Goal: Book appointment/travel/reservation

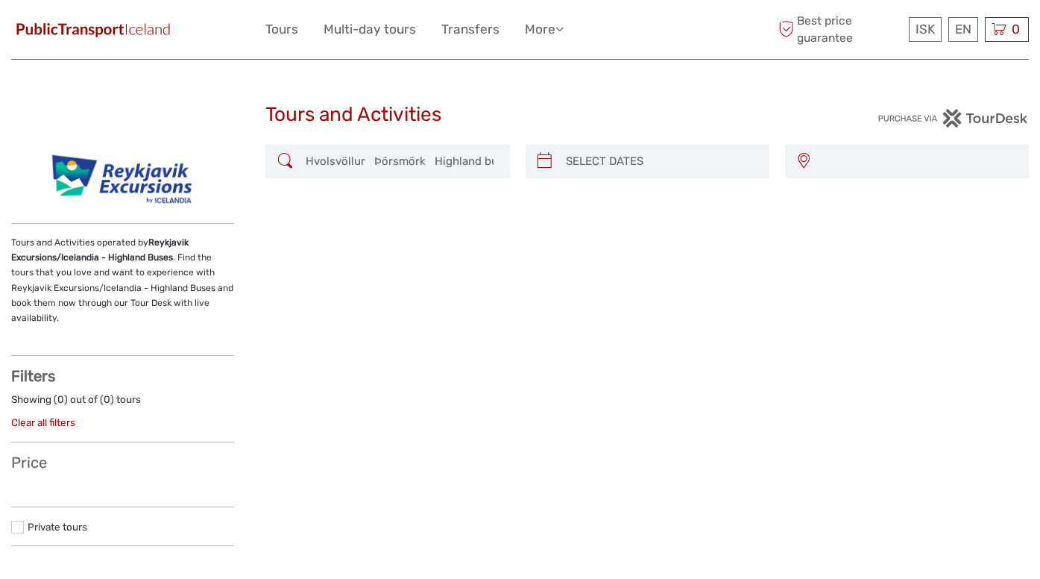
select select
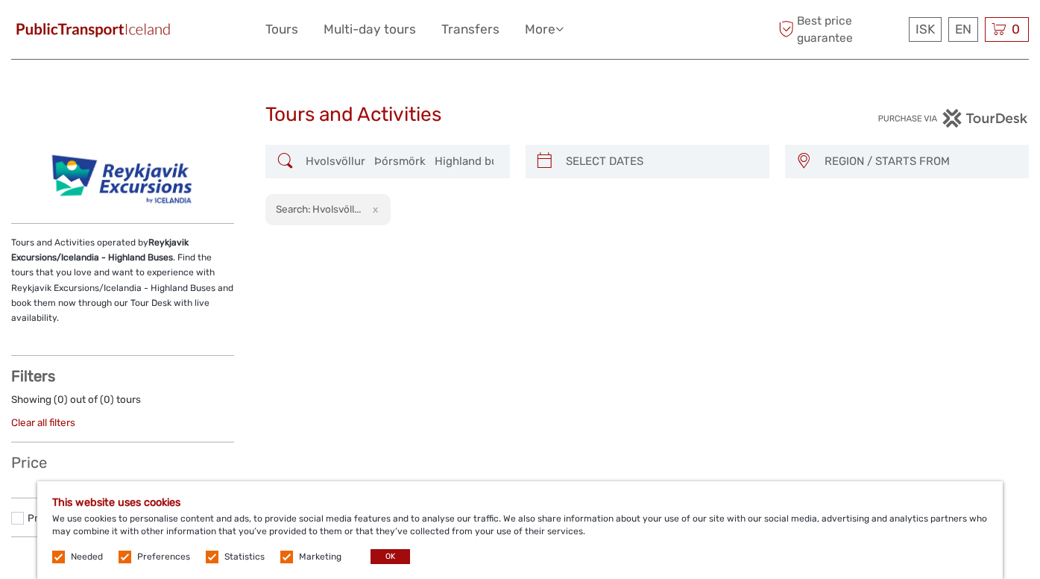
click at [124, 552] on label at bounding box center [125, 556] width 13 height 13
click at [0, 0] on input "checkbox" at bounding box center [0, 0] width 0 height 0
click at [216, 552] on span "Statistics" at bounding box center [236, 555] width 61 height 10
click at [206, 556] on label at bounding box center [212, 556] width 13 height 13
click at [0, 0] on input "checkbox" at bounding box center [0, 0] width 0 height 0
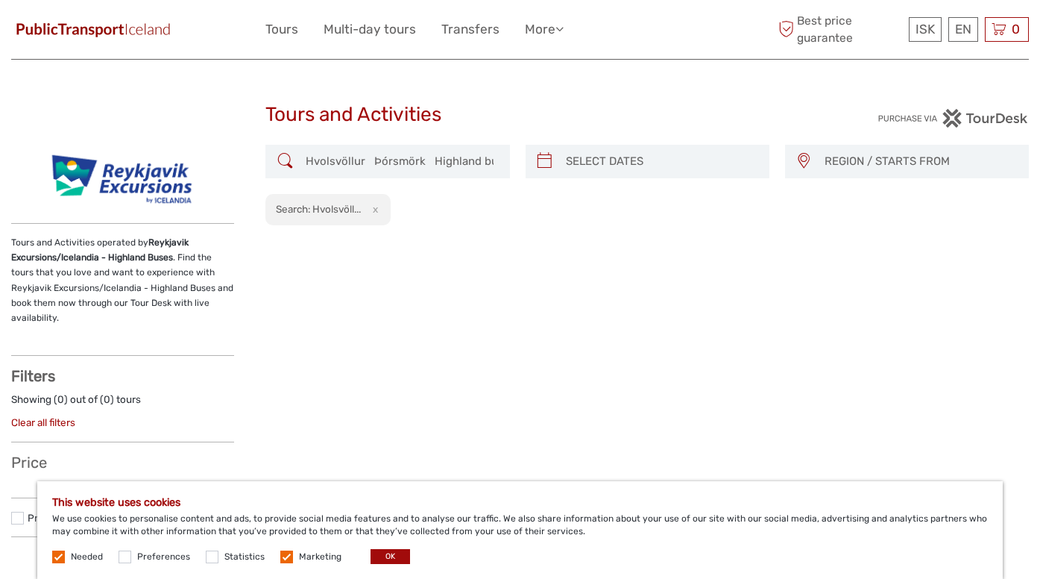
click at [284, 556] on label at bounding box center [286, 556] width 13 height 13
click at [0, 0] on input "checkbox" at bounding box center [0, 0] width 0 height 0
click at [389, 549] on button "OK" at bounding box center [391, 556] width 40 height 15
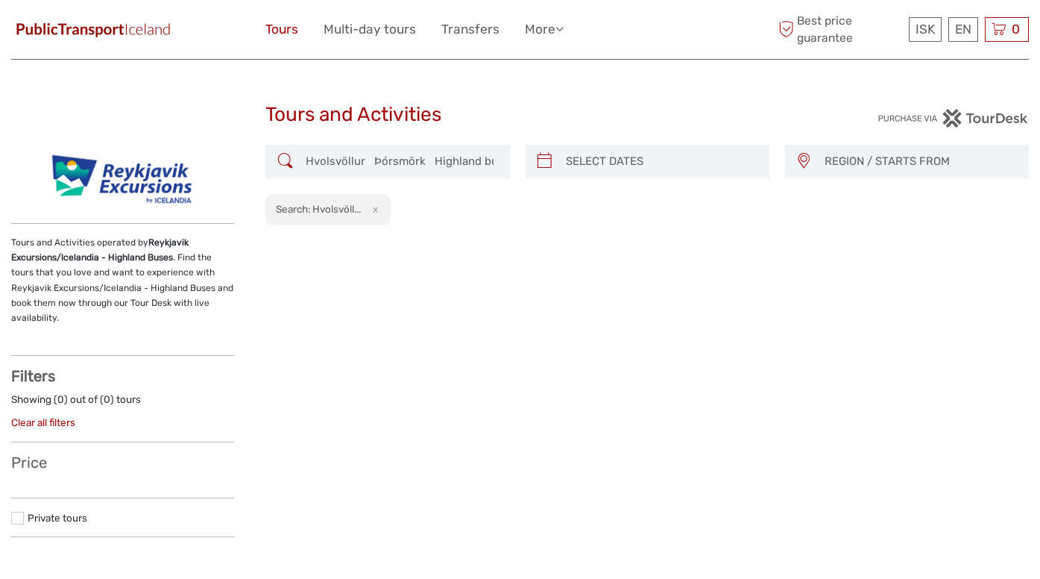
click at [280, 28] on link "Tours" at bounding box center [281, 30] width 33 height 22
click at [345, 33] on link "Multi-day tours" at bounding box center [370, 30] width 92 height 22
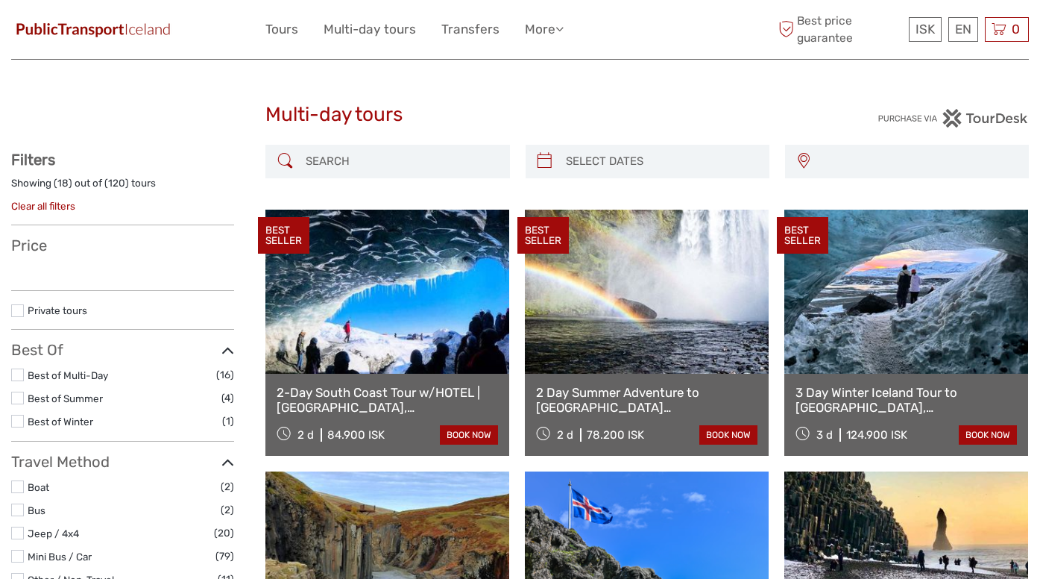
select select
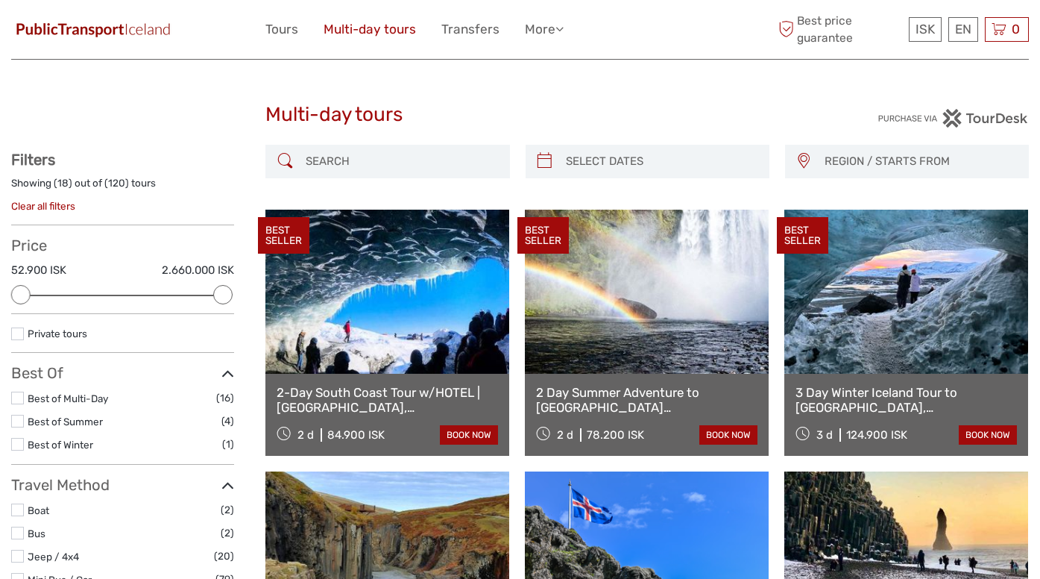
click at [368, 34] on link "Multi-day tours" at bounding box center [370, 30] width 92 height 22
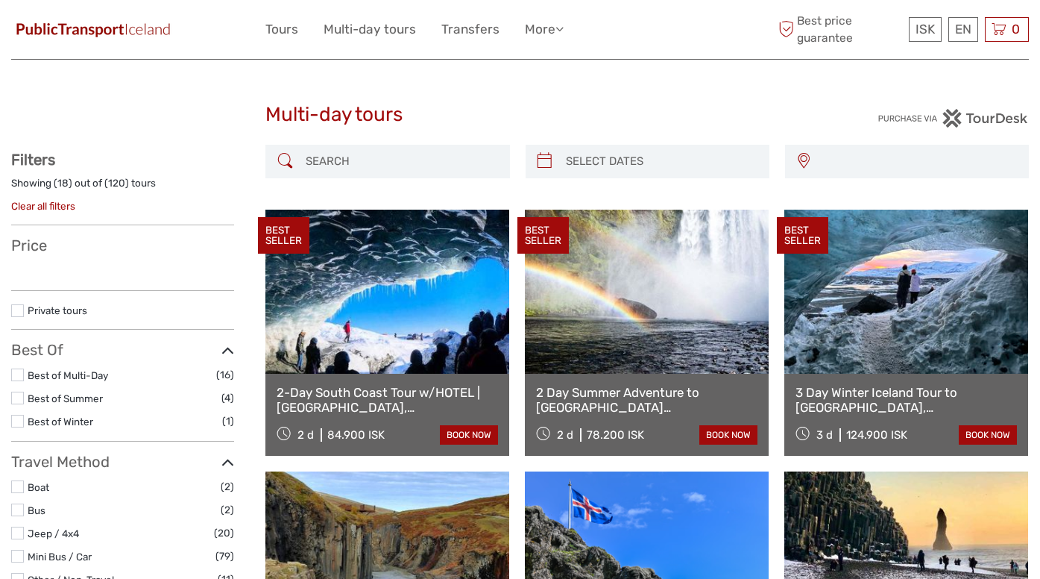
select select
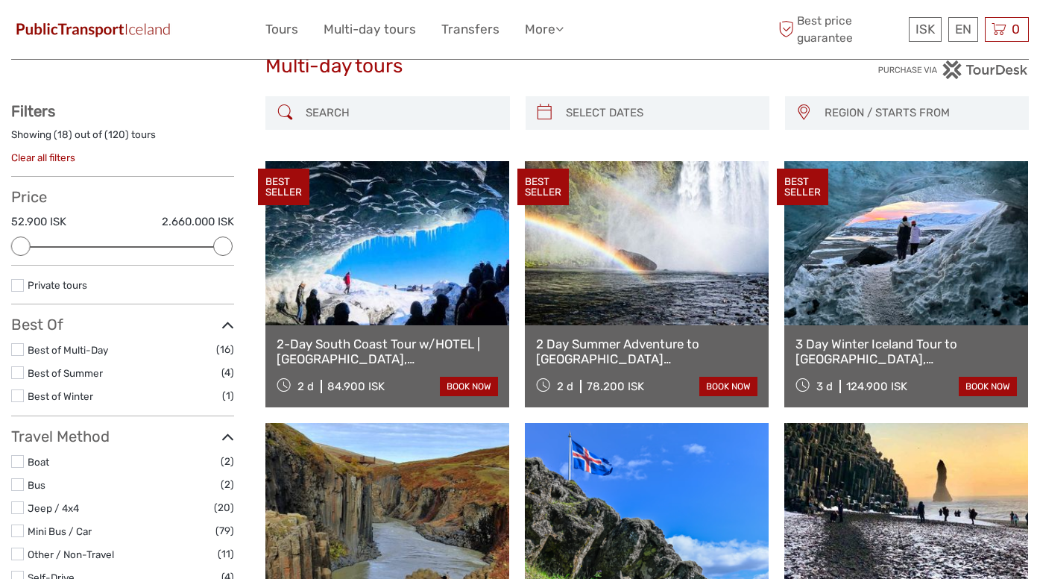
scroll to position [46, 0]
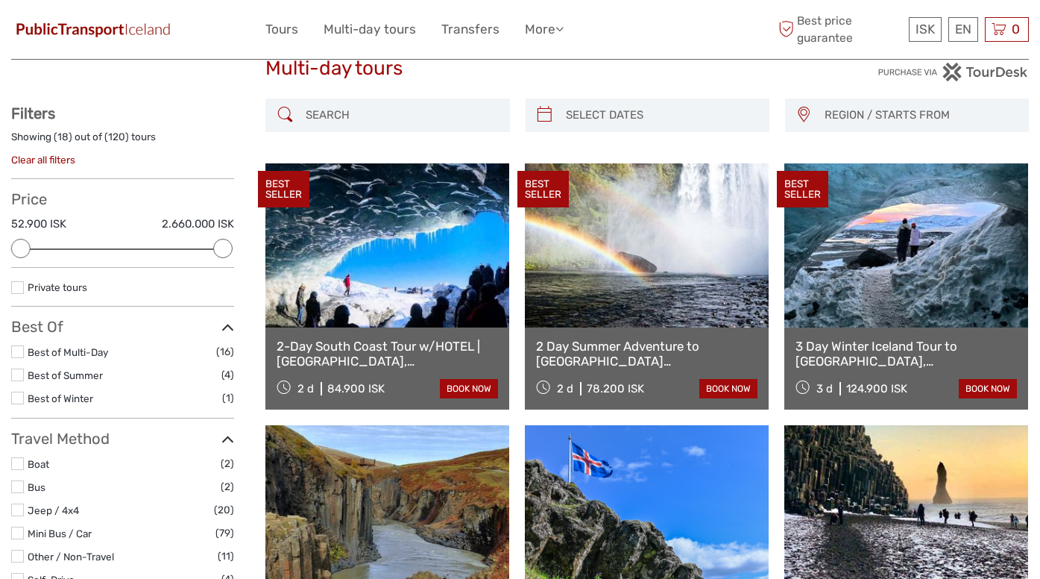
click at [896, 113] on span "REGION / STARTS FROM" at bounding box center [920, 115] width 204 height 25
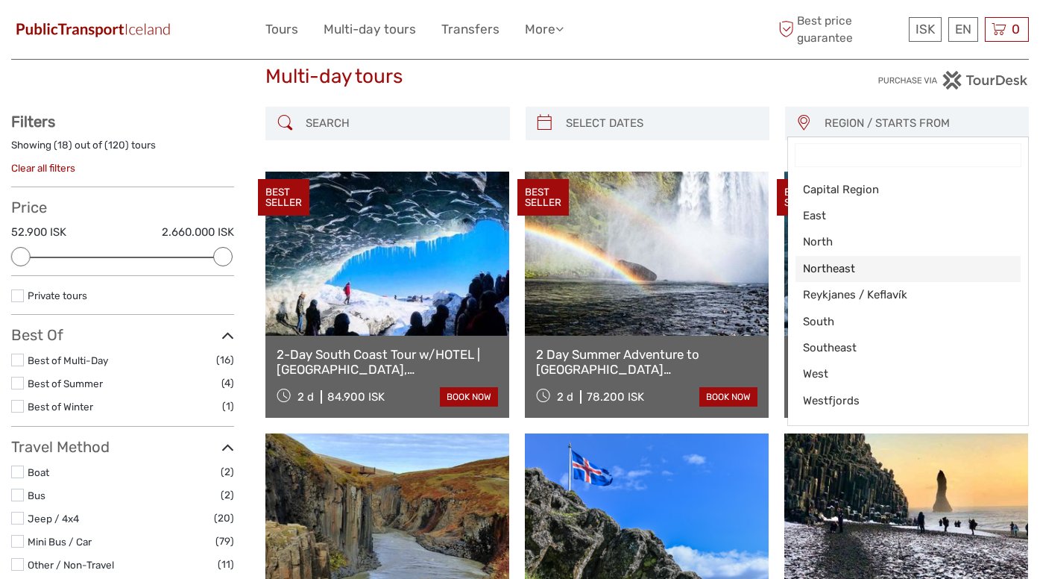
scroll to position [37, 0]
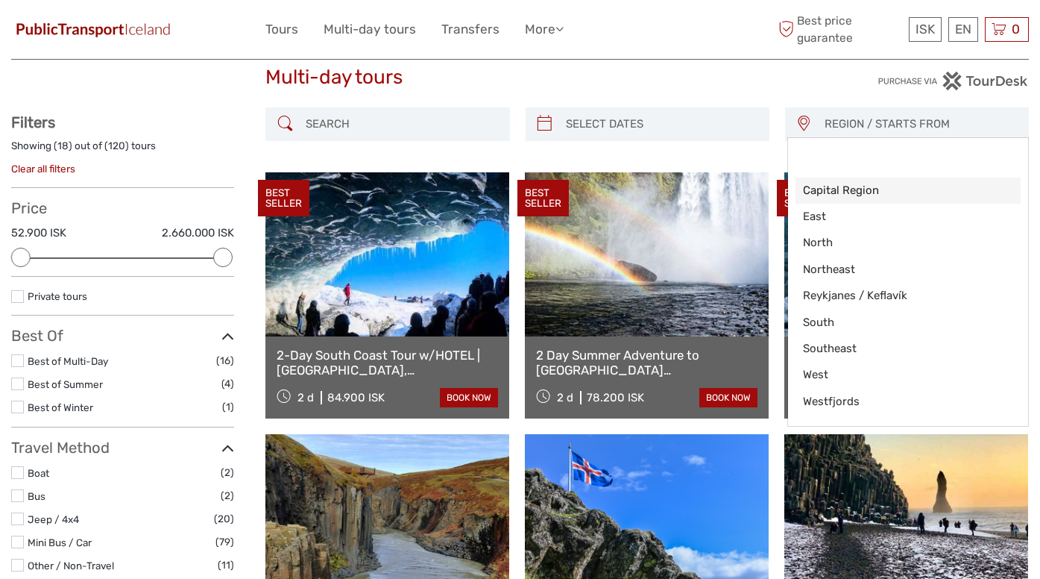
click at [850, 188] on span "Capital Region" at bounding box center [895, 191] width 185 height 16
select select "Capital Region"
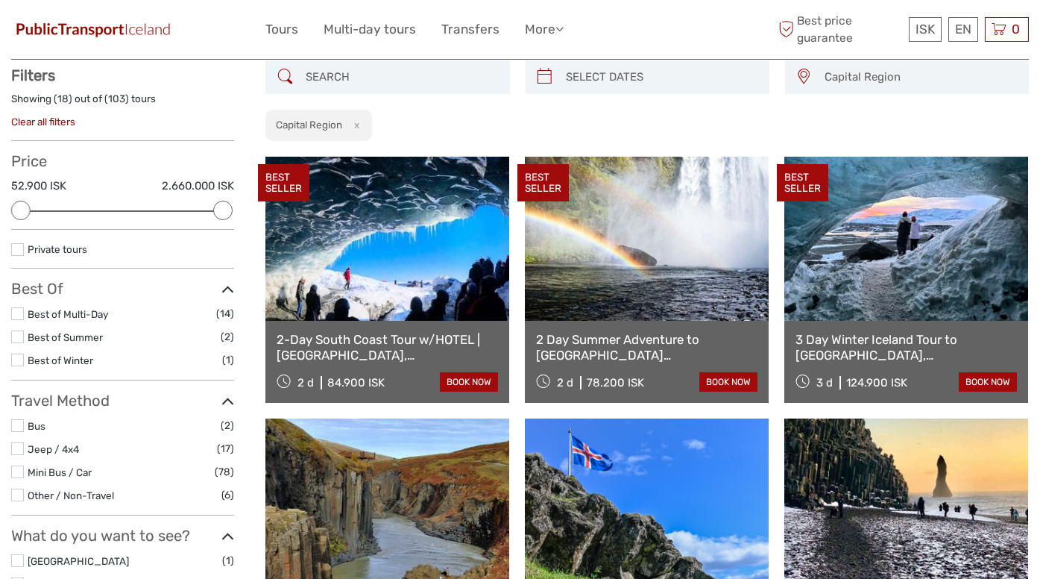
scroll to position [84, 0]
type input "08/09/2025"
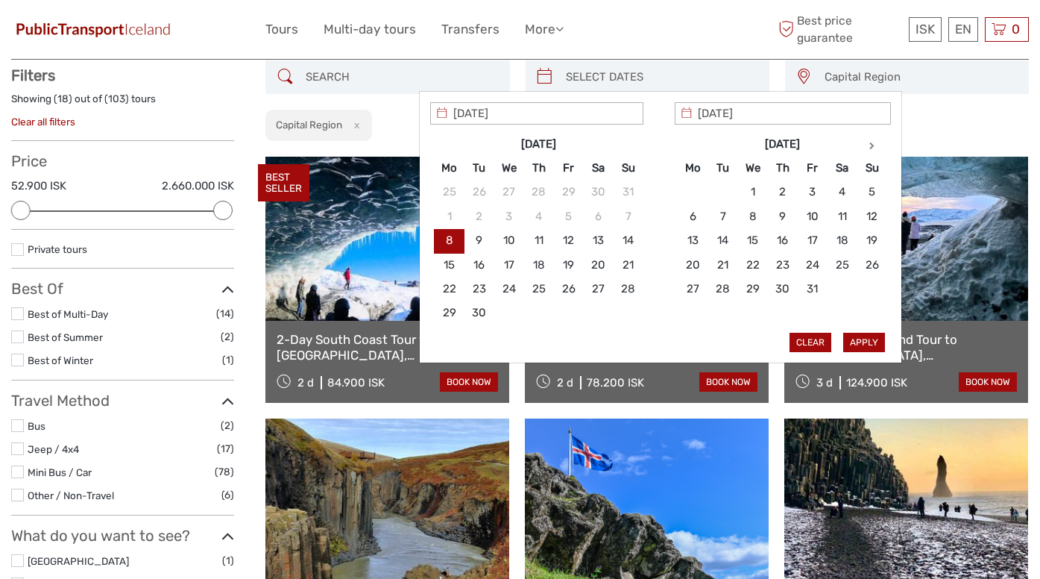
click at [656, 81] on input "search" at bounding box center [661, 77] width 202 height 26
click at [877, 147] on th at bounding box center [873, 144] width 30 height 24
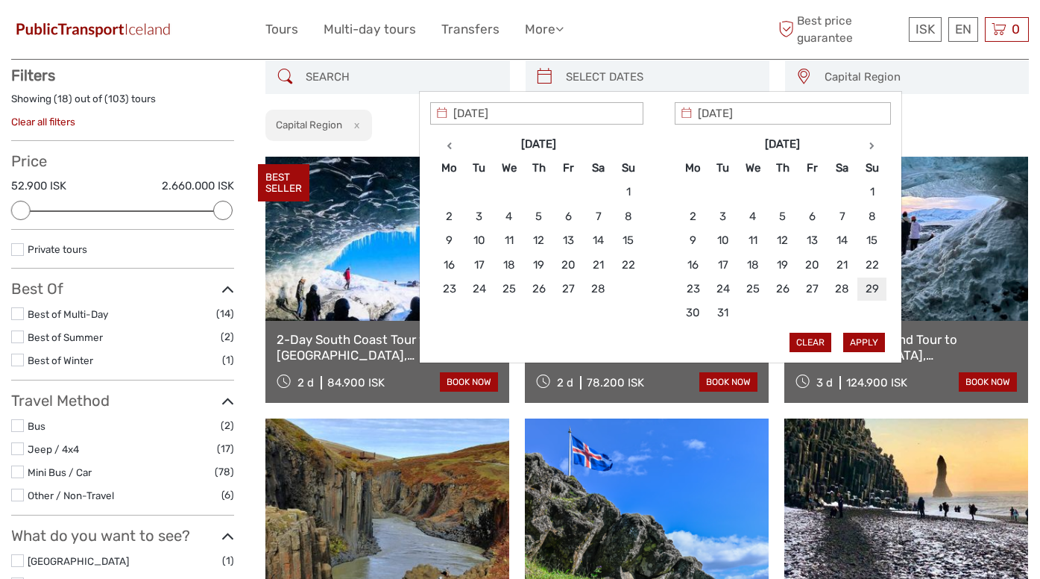
type input "29/03/2026"
click at [868, 141] on th at bounding box center [873, 144] width 30 height 24
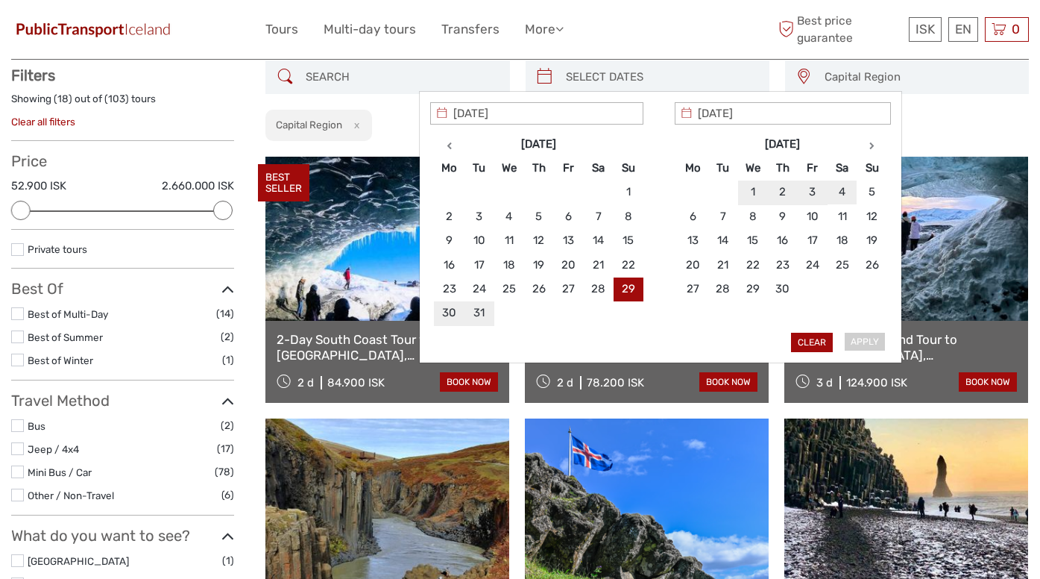
type input "04/04/2026"
type input "29/03/2026"
click at [864, 336] on button "Apply" at bounding box center [864, 342] width 42 height 19
type input "29/03/2026 - 04/04/2026"
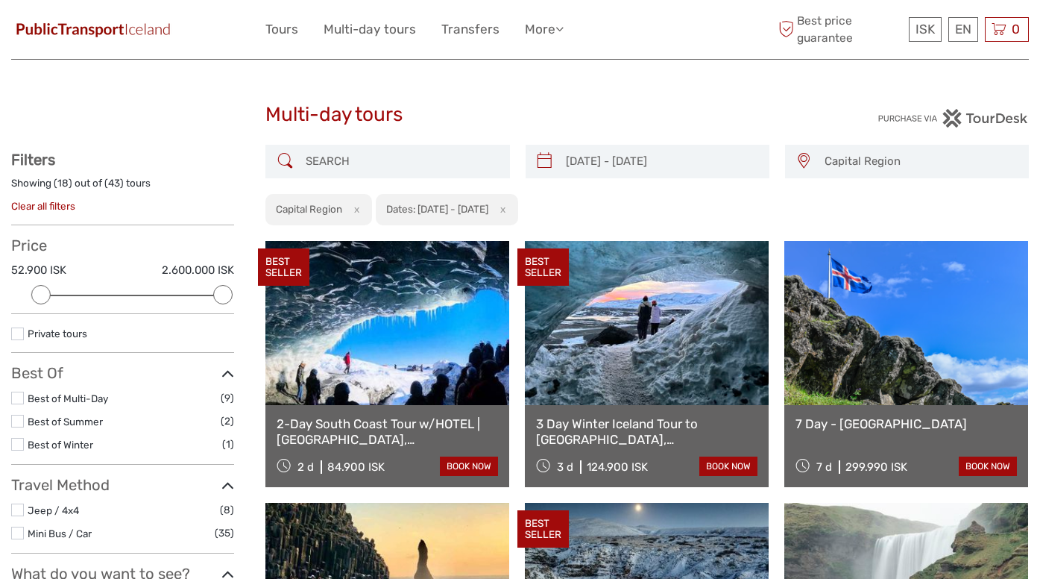
click at [851, 380] on link at bounding box center [906, 323] width 244 height 164
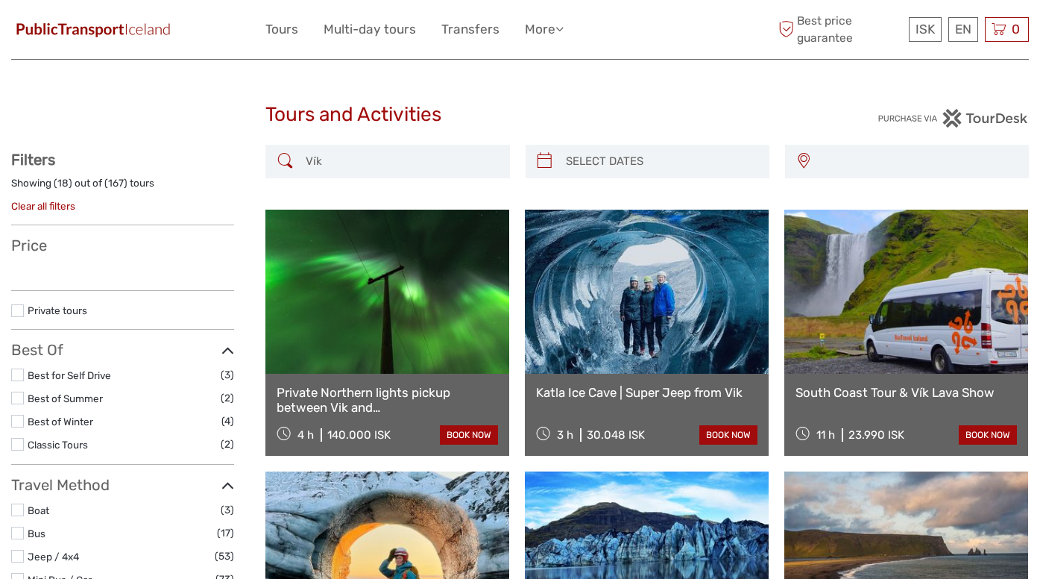
select select
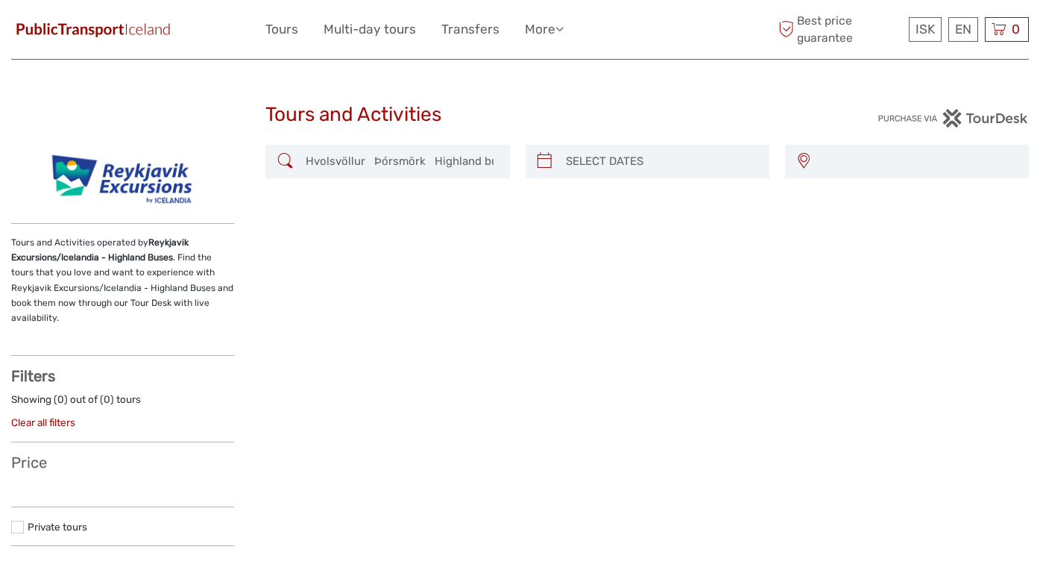
select select
click at [827, 170] on span "REGION / STARTS FROM" at bounding box center [920, 161] width 204 height 25
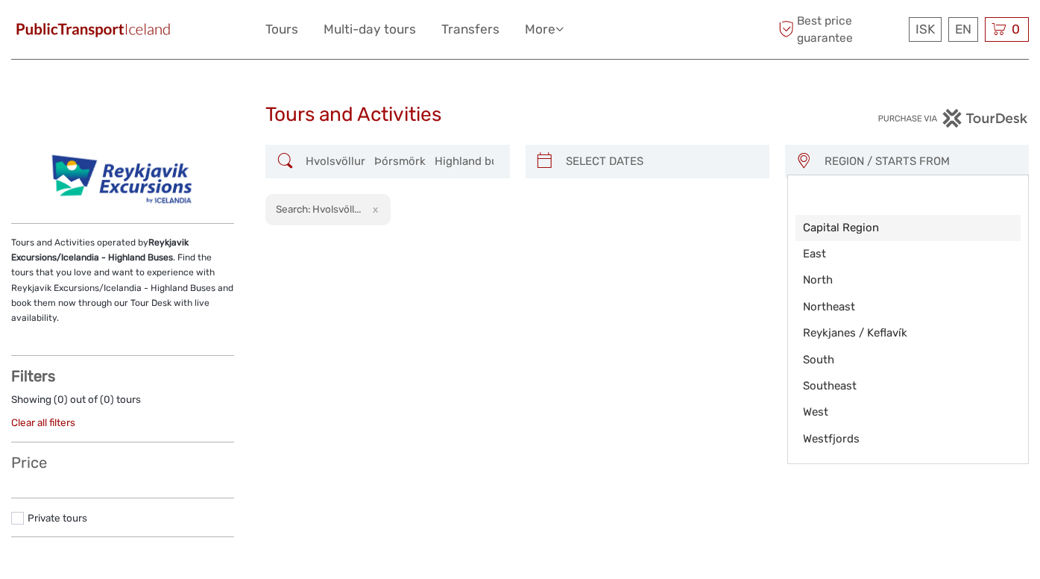
click at [829, 224] on span "Capital Region" at bounding box center [895, 228] width 185 height 16
select select "Capital Region"
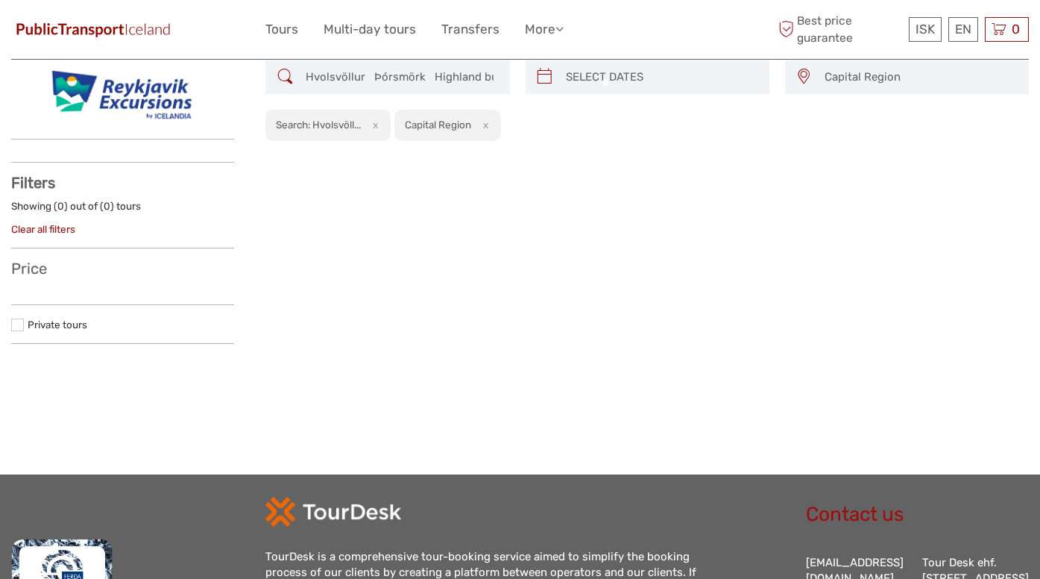
scroll to position [84, 0]
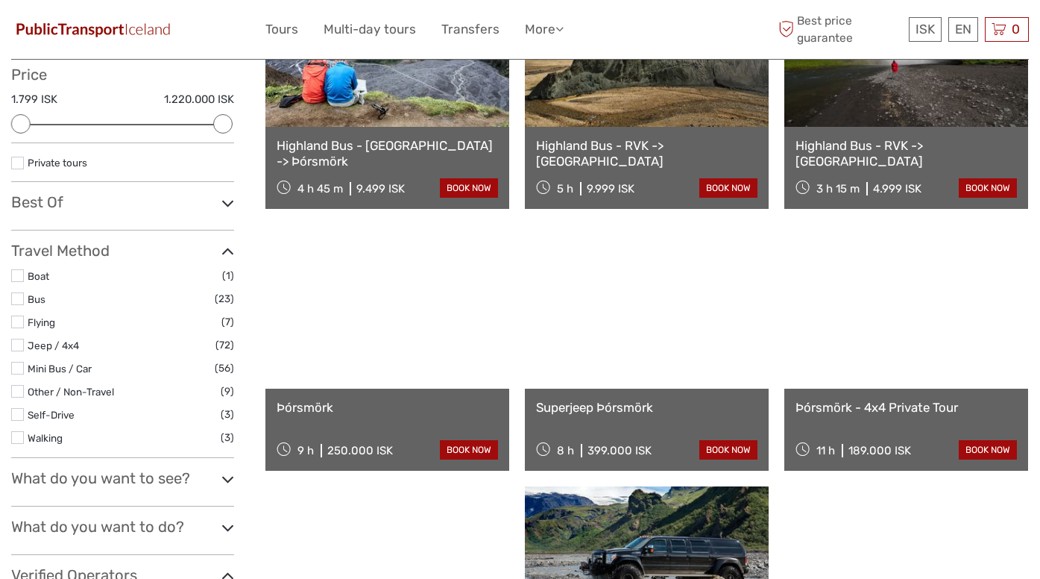
scroll to position [279, 0]
